Goal: Transaction & Acquisition: Subscribe to service/newsletter

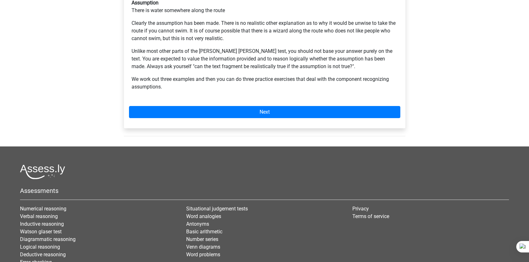
scroll to position [136, 0]
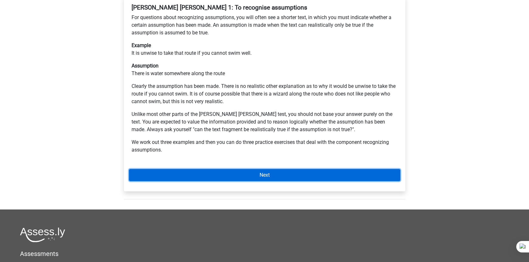
click at [229, 169] on link "Next" at bounding box center [265, 175] width 272 height 12
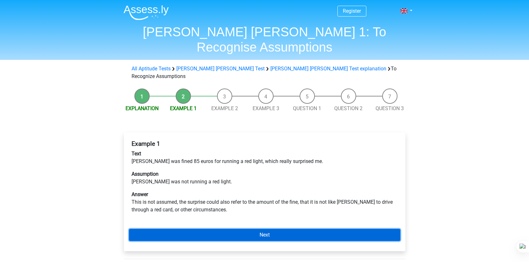
drag, startPoint x: 241, startPoint y: 211, endPoint x: 237, endPoint y: 209, distance: 4.1
click at [241, 229] on link "Next" at bounding box center [265, 235] width 272 height 12
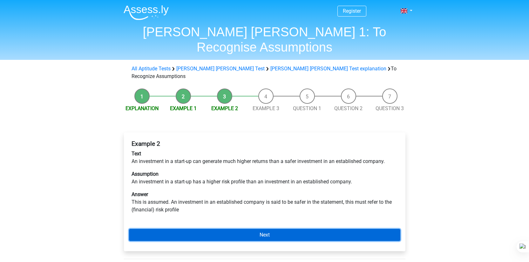
click at [224, 229] on link "Next" at bounding box center [265, 235] width 272 height 12
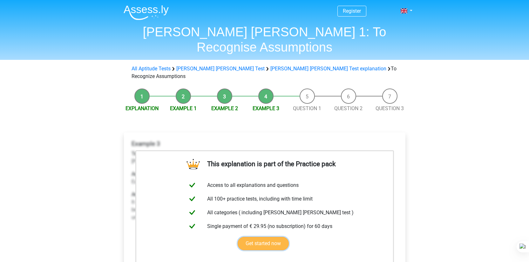
click at [261, 237] on link "Get started now" at bounding box center [263, 243] width 51 height 13
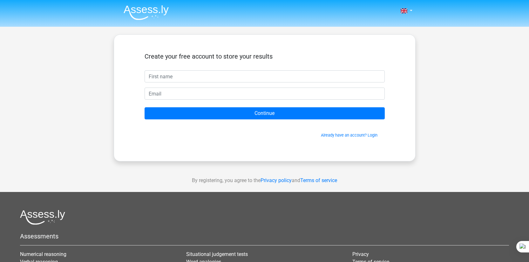
click at [167, 74] on input "text" at bounding box center [265, 76] width 240 height 12
type input "[PERSON_NAME]"
click at [187, 96] on input "email" at bounding box center [265, 93] width 240 height 12
type input "[EMAIL_ADDRESS][DOMAIN_NAME]"
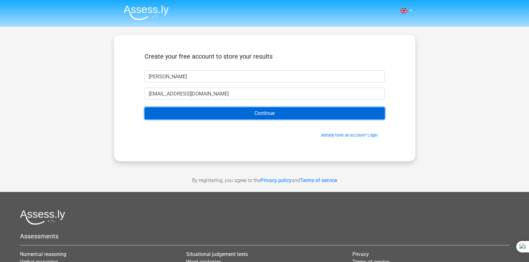
click at [189, 112] on input "Continue" at bounding box center [265, 113] width 240 height 12
